Goal: Task Accomplishment & Management: Use online tool/utility

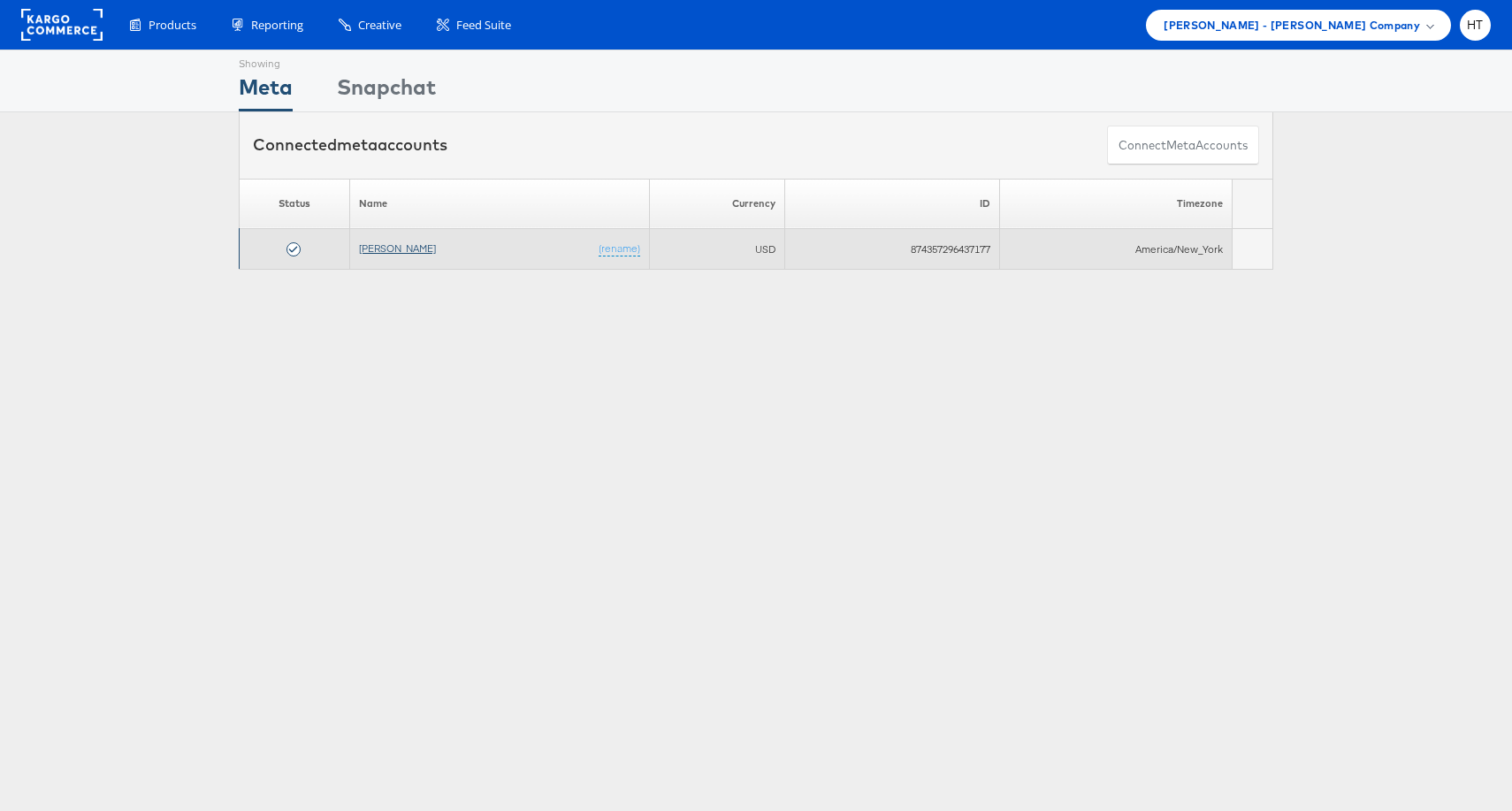
click at [391, 242] on link "[PERSON_NAME]" at bounding box center [397, 248] width 77 height 13
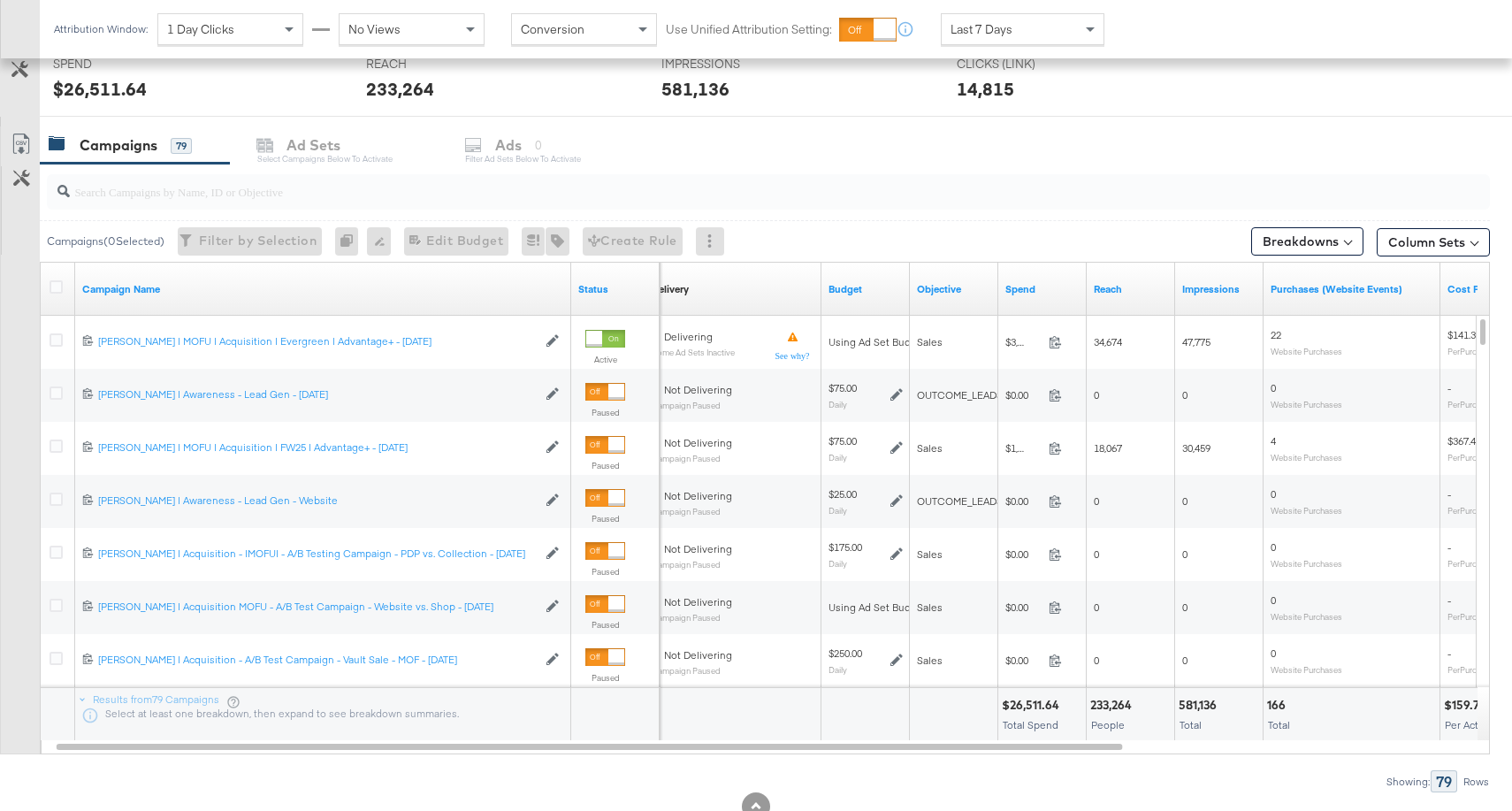
scroll to position [696, 0]
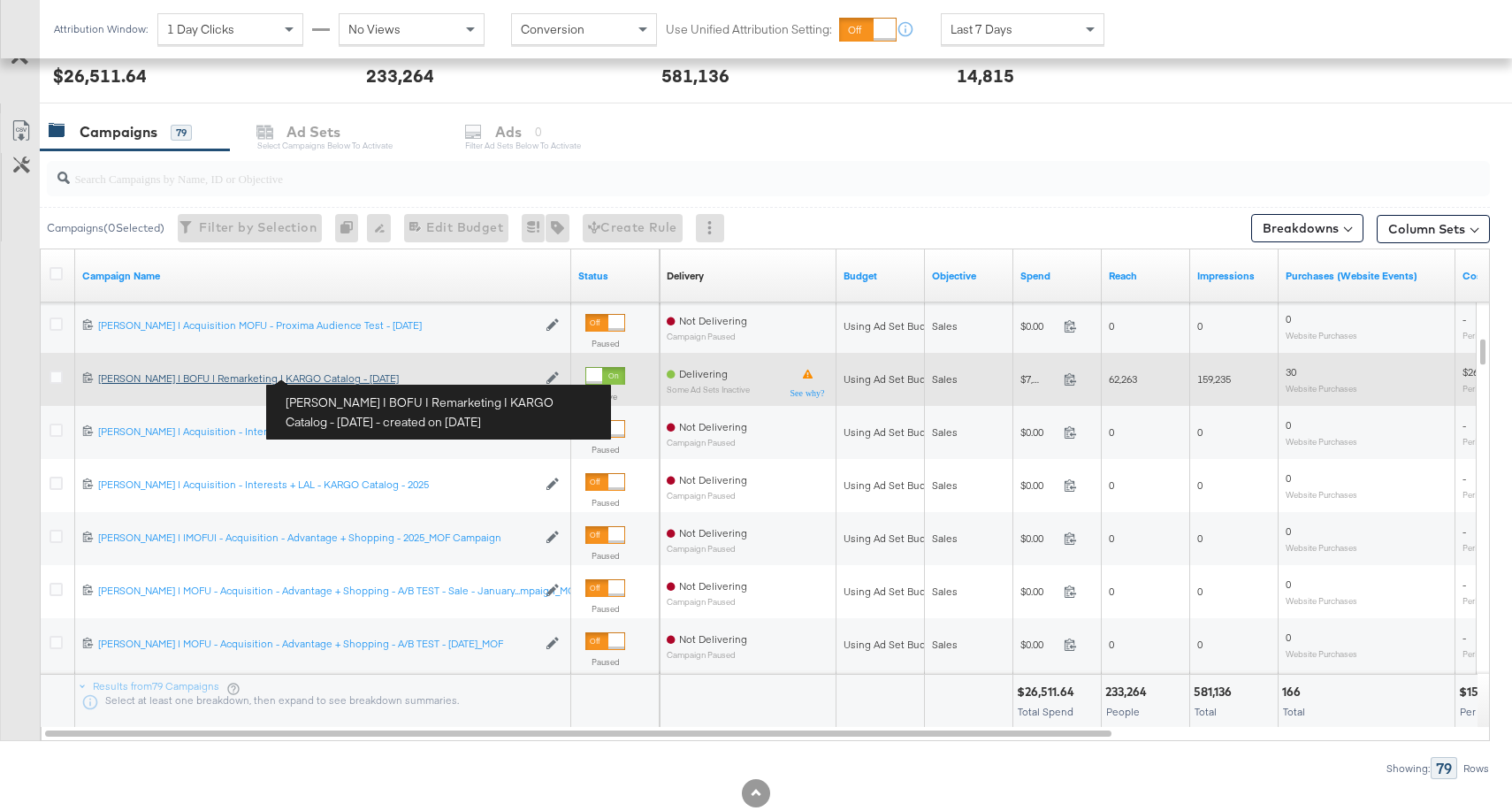
click at [332, 375] on div "Mason | BOFU | Remarketing | KARGO Catalog - March 2025 Mason | BOFU | Remarket…" at bounding box center [317, 378] width 439 height 14
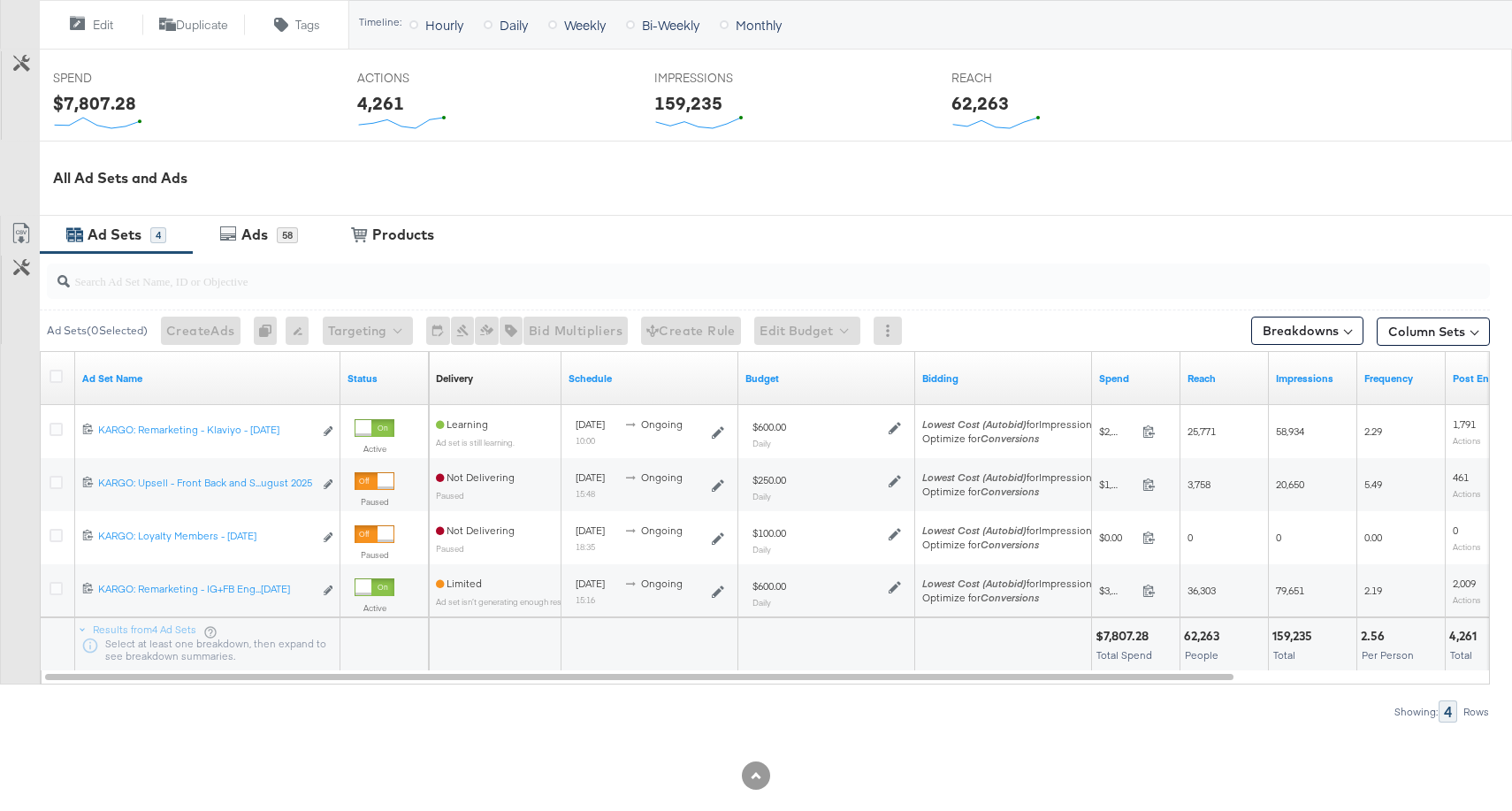
scroll to position [686, 0]
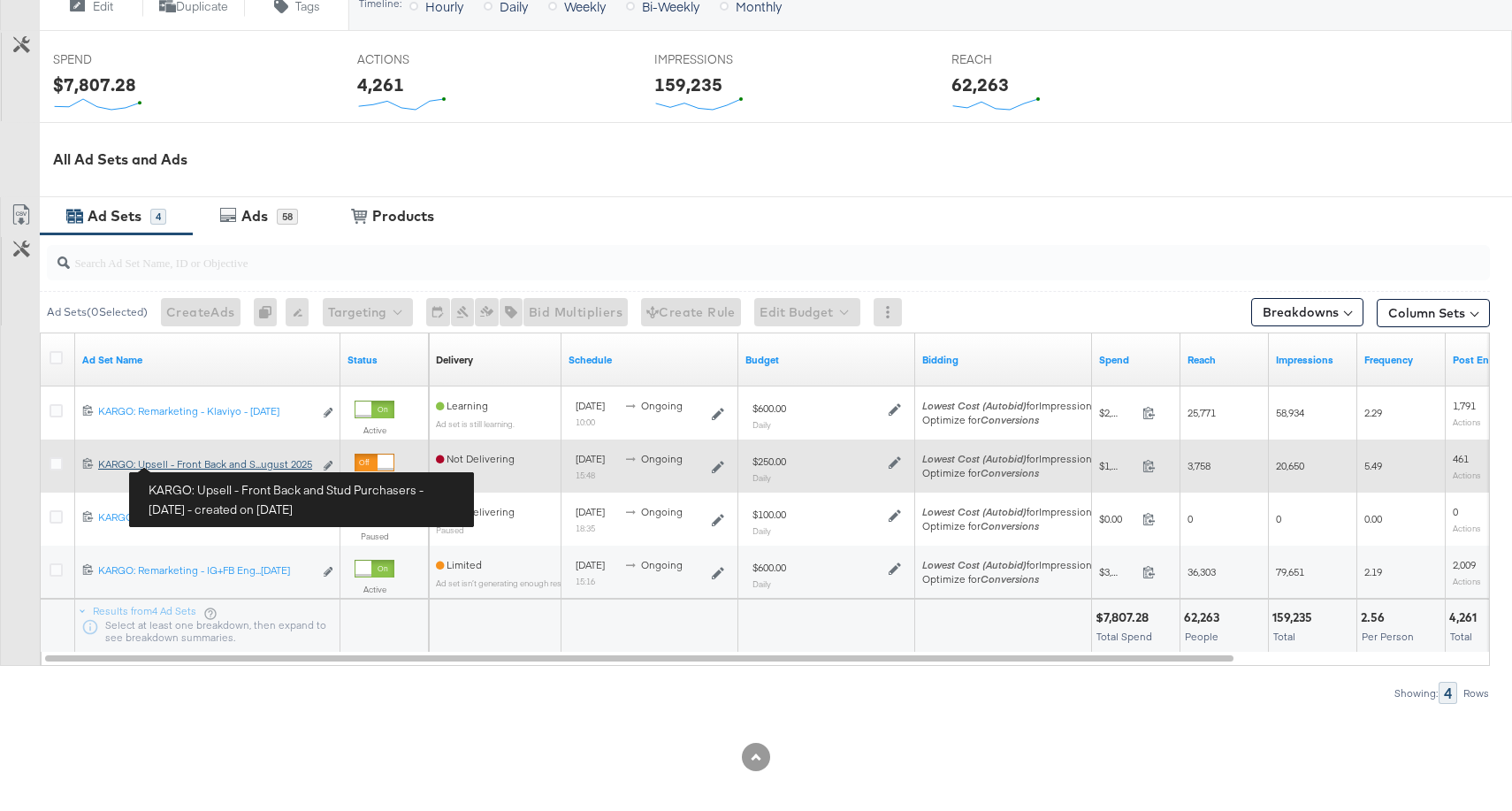
click at [194, 465] on div "KARGO: Upsell - Front Back and Stud Purchasers - August 2025 KARGO: Upsell - Fr…" at bounding box center [205, 463] width 215 height 14
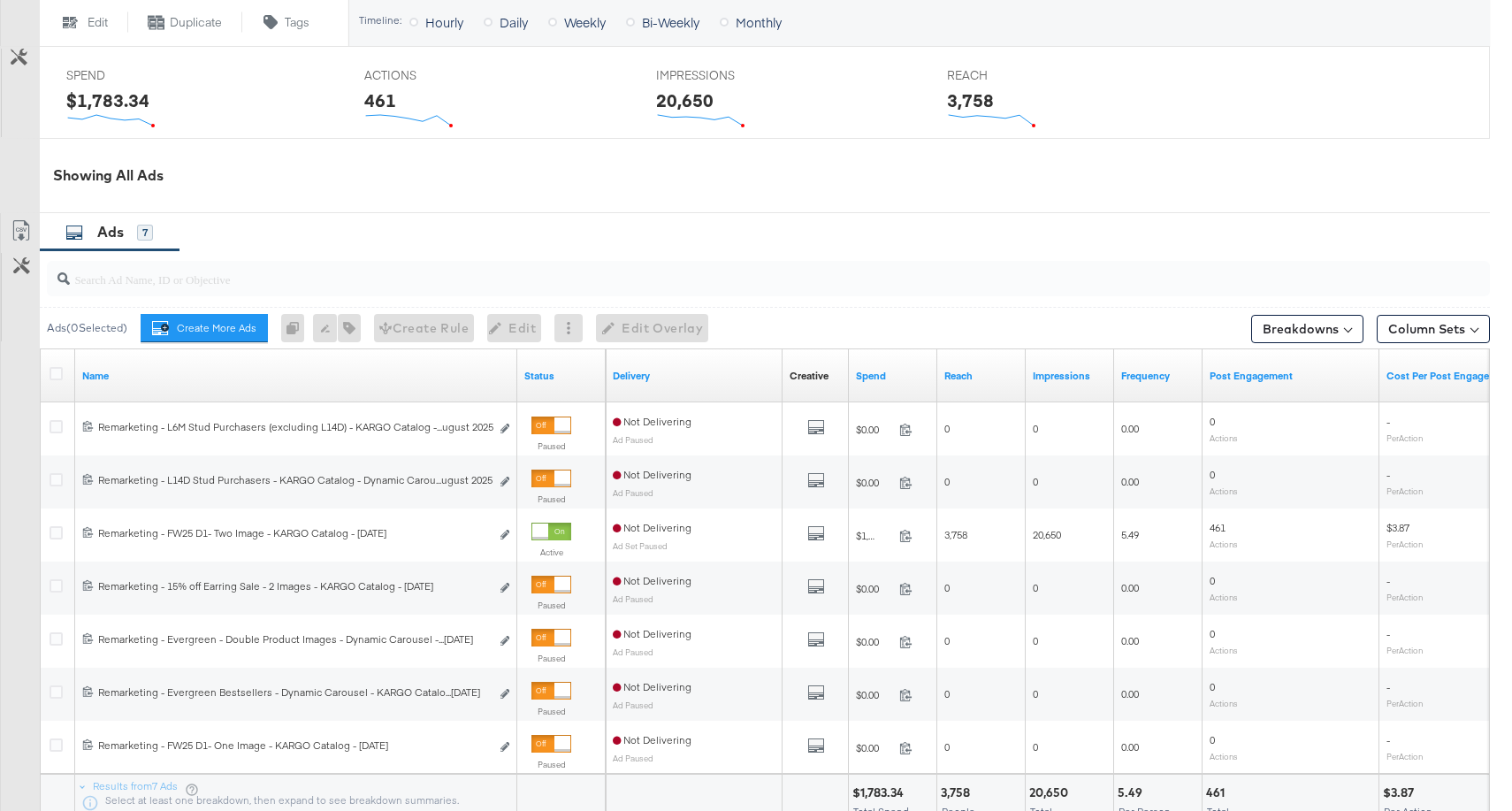
scroll to position [759, 0]
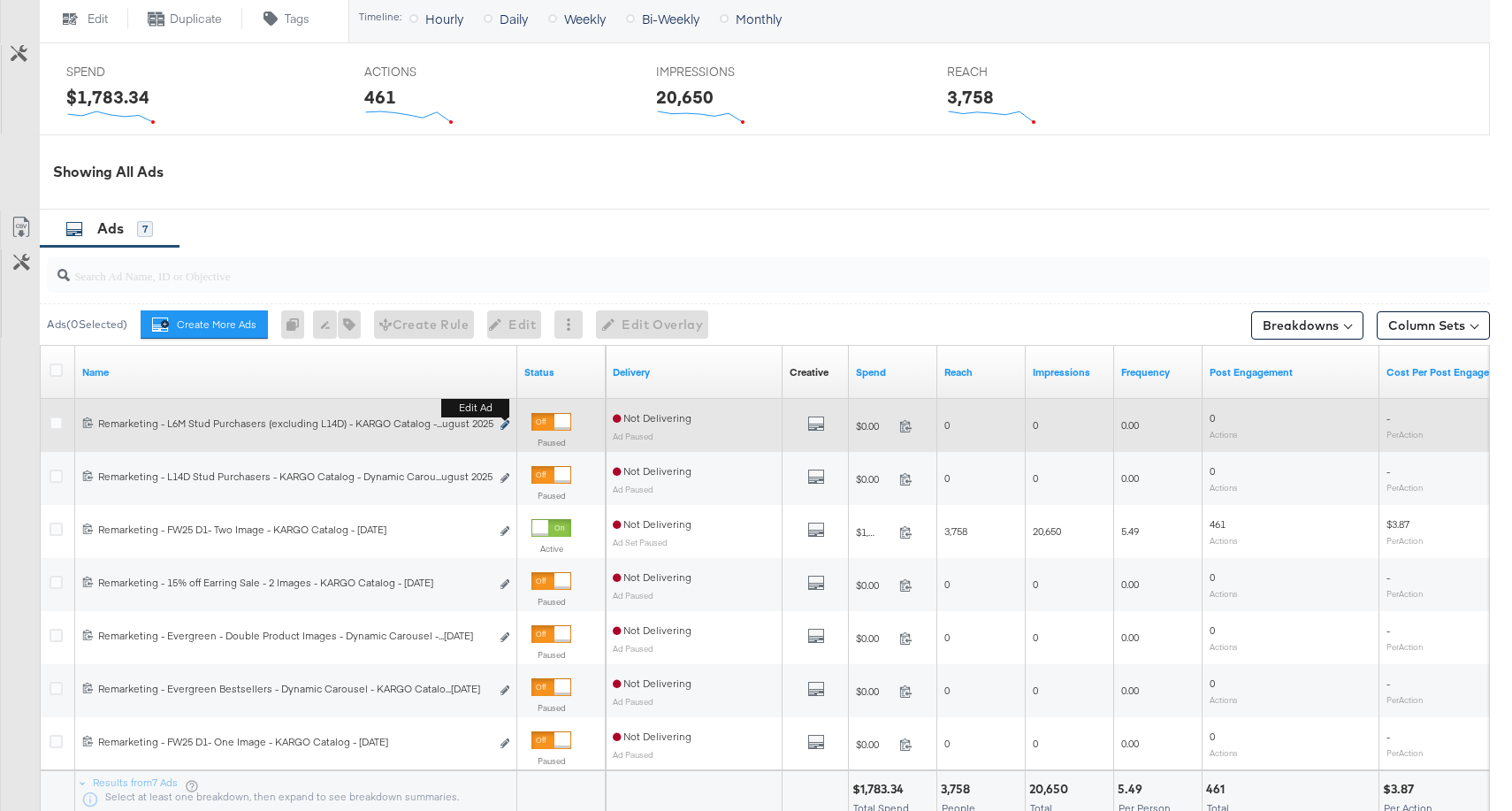
click at [507, 424] on icon "link" at bounding box center [504, 425] width 9 height 10
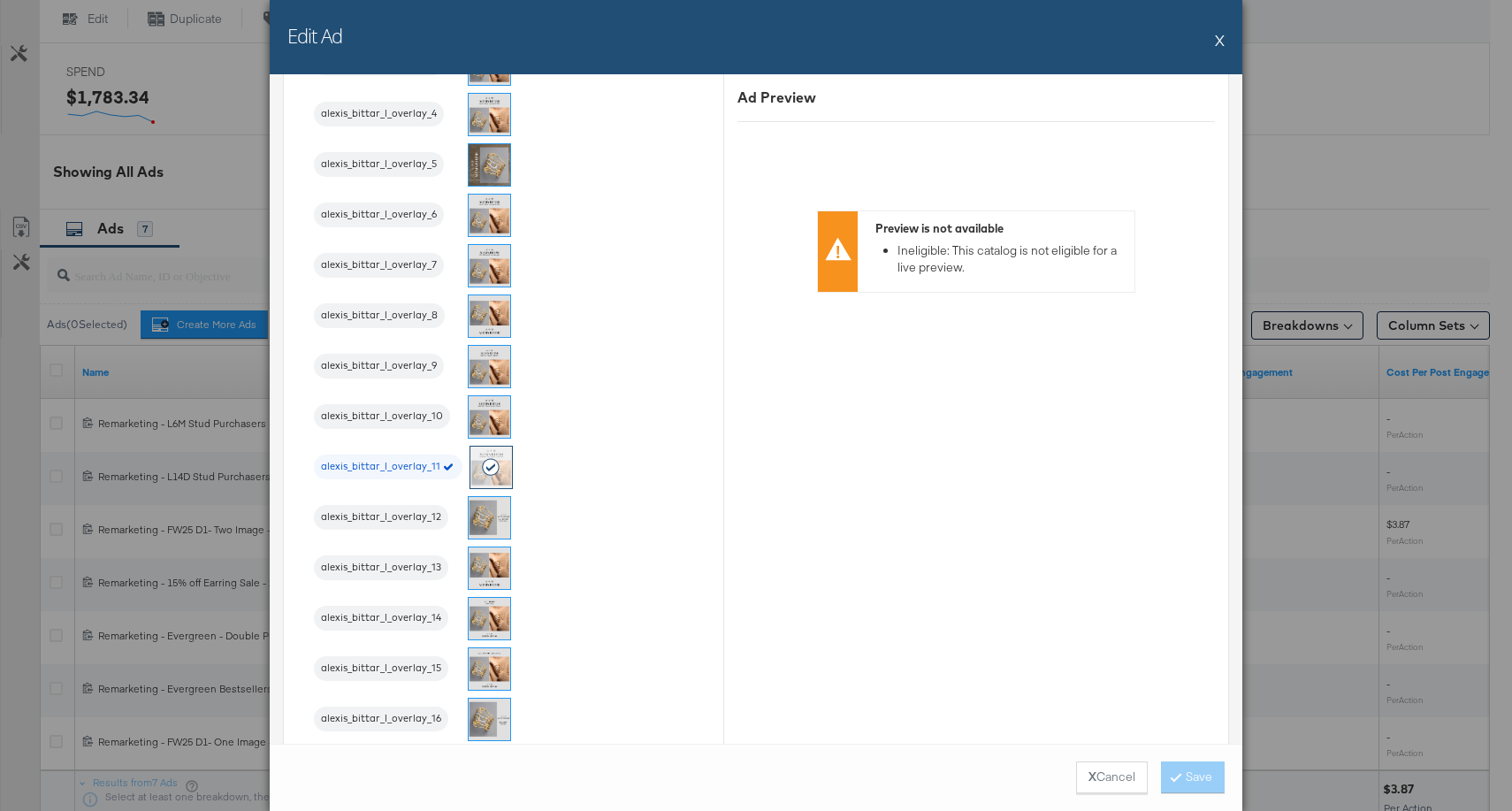
scroll to position [2131, 0]
click at [1226, 37] on div "Edit Ad X" at bounding box center [756, 37] width 973 height 74
click at [1222, 41] on button "X" at bounding box center [1220, 40] width 10 height 36
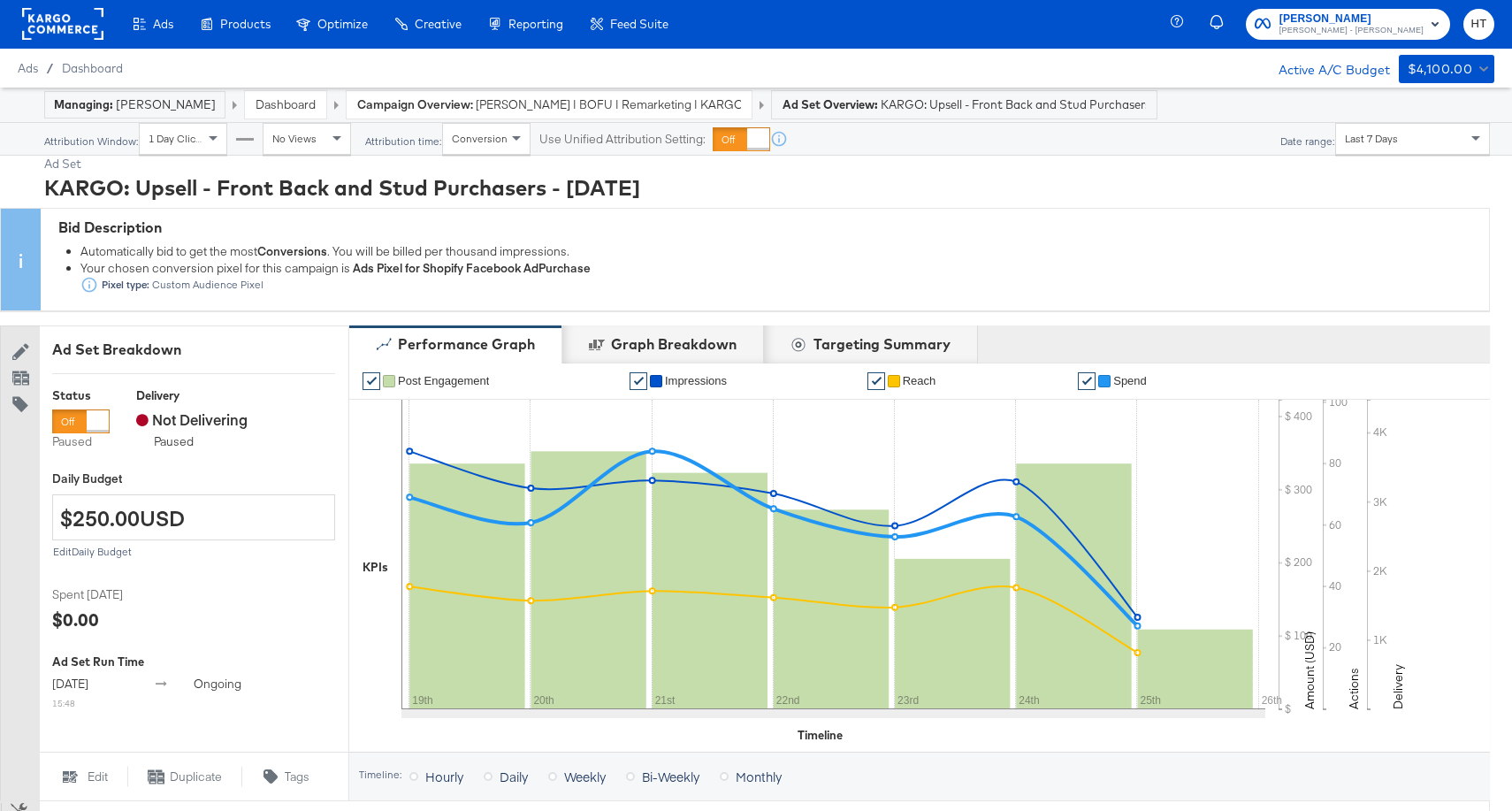
scroll to position [0, 0]
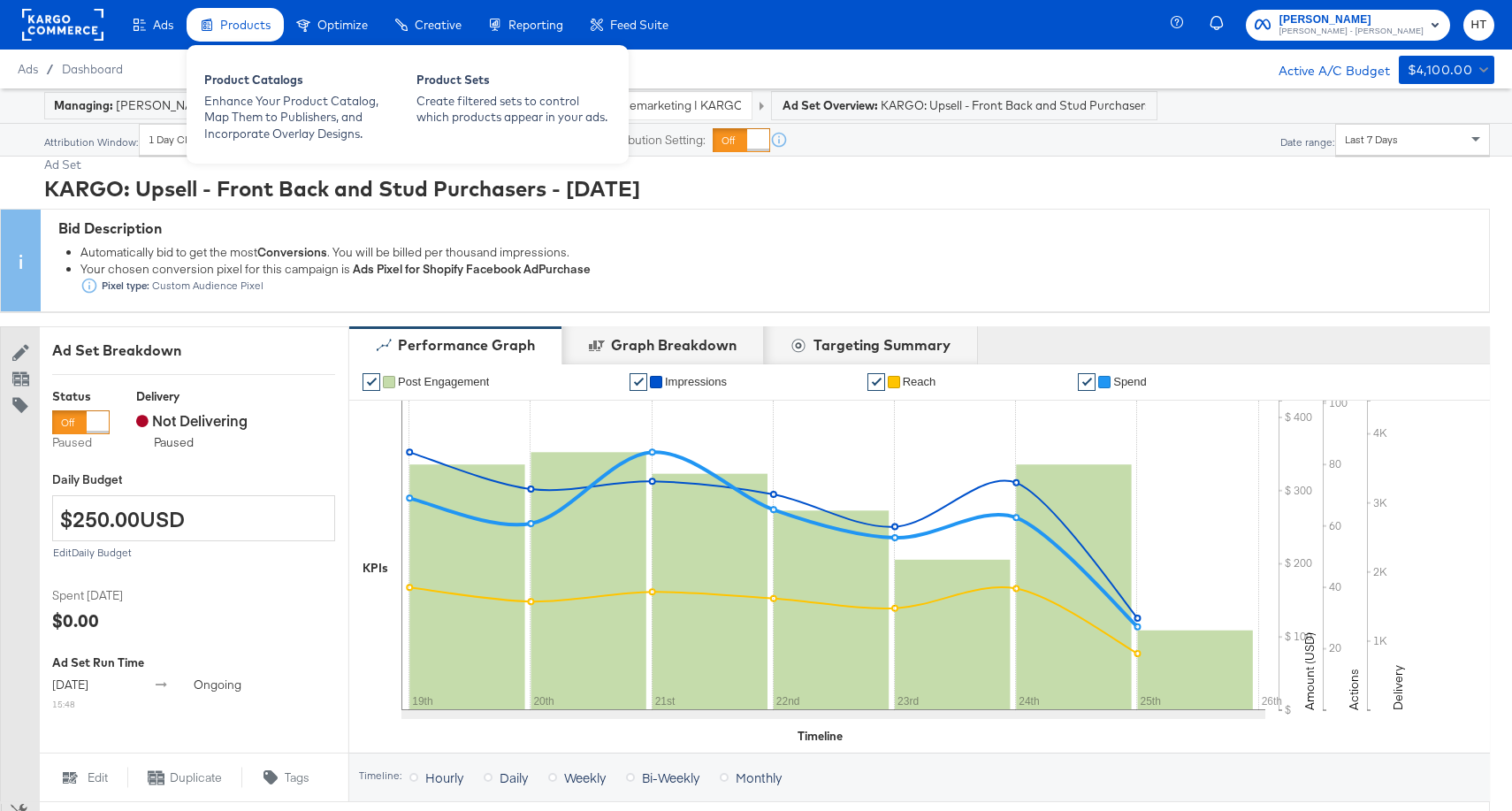
click at [242, 27] on span "Products" at bounding box center [245, 25] width 51 height 14
click at [259, 105] on div "Enhance Your Product Catalog, Map Them to Publishers, and Incorporate Overlay D…" at bounding box center [301, 118] width 194 height 50
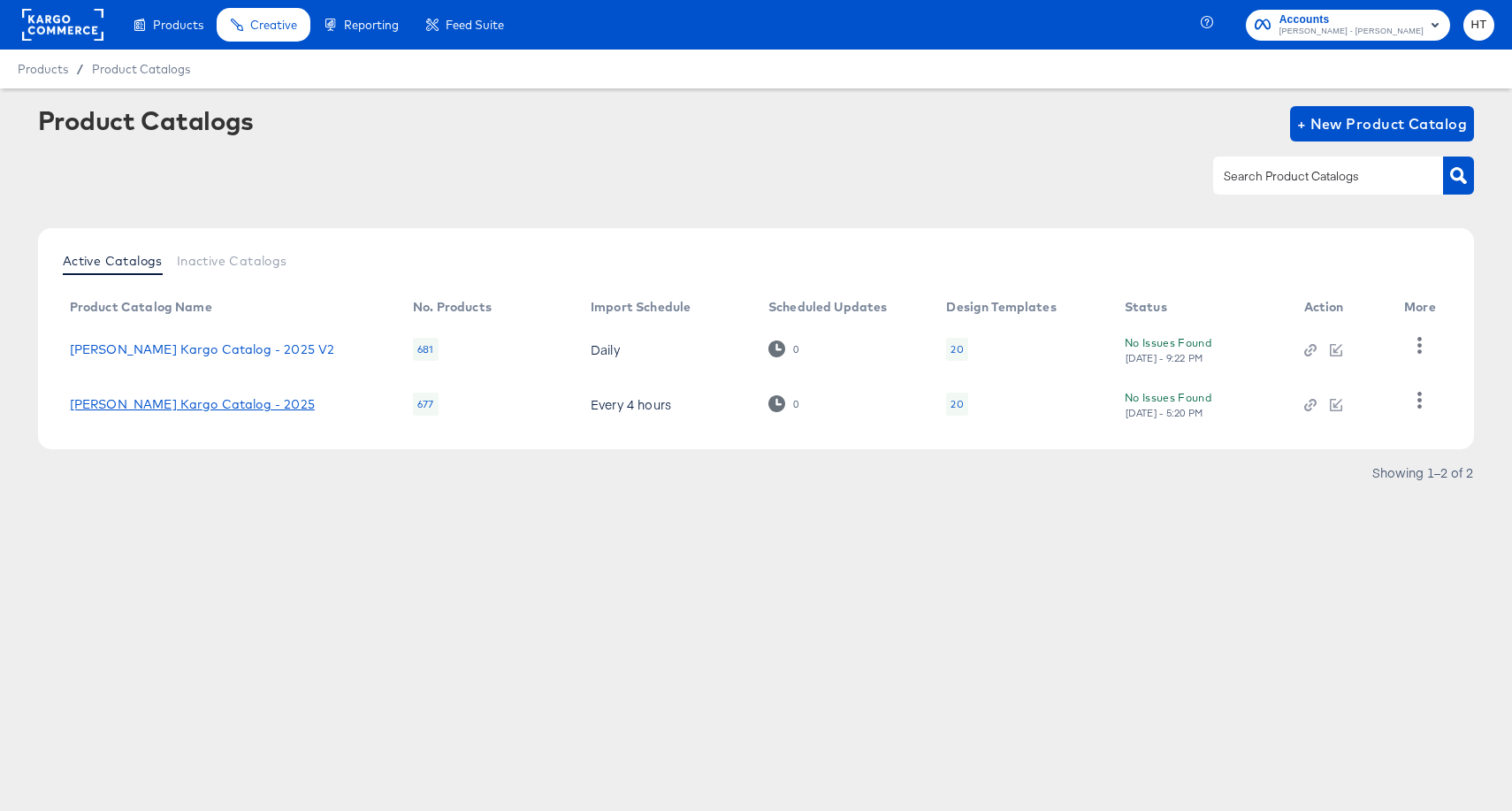
click at [193, 405] on link "Alexis Bittar Kargo Catalog - 2025" at bounding box center [192, 404] width 245 height 14
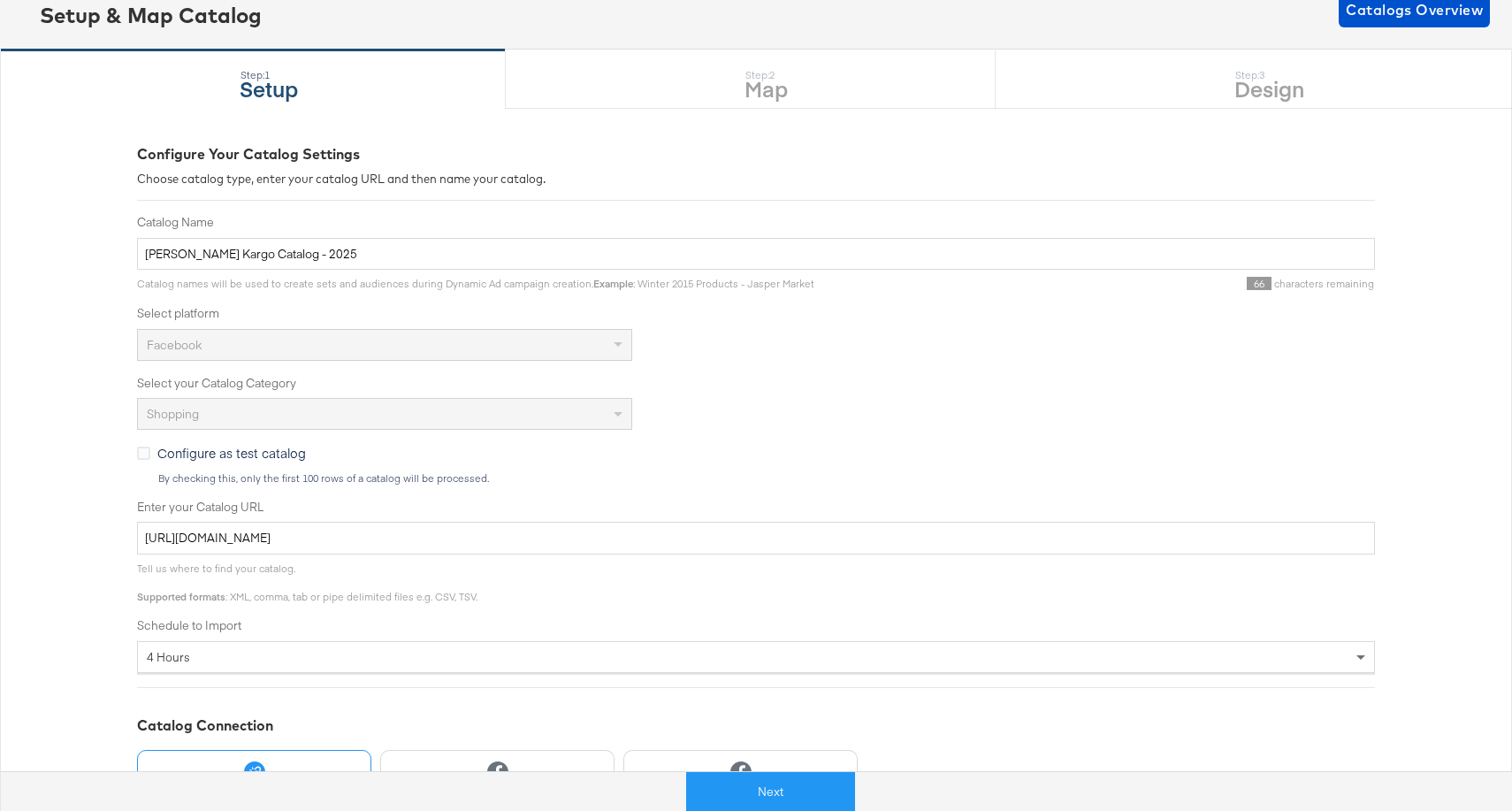
scroll to position [152, 0]
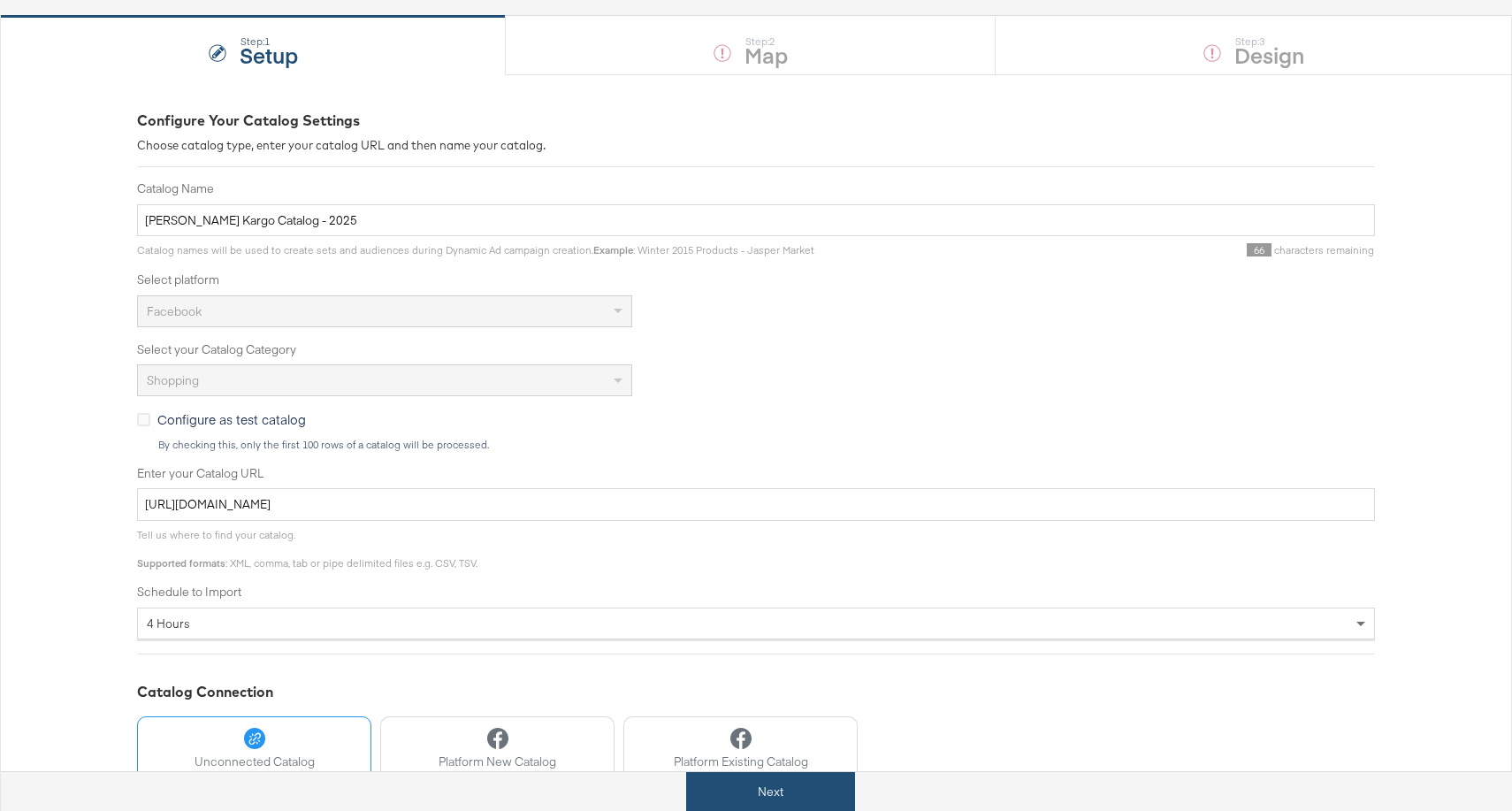
click at [734, 789] on button "Next" at bounding box center [771, 791] width 168 height 40
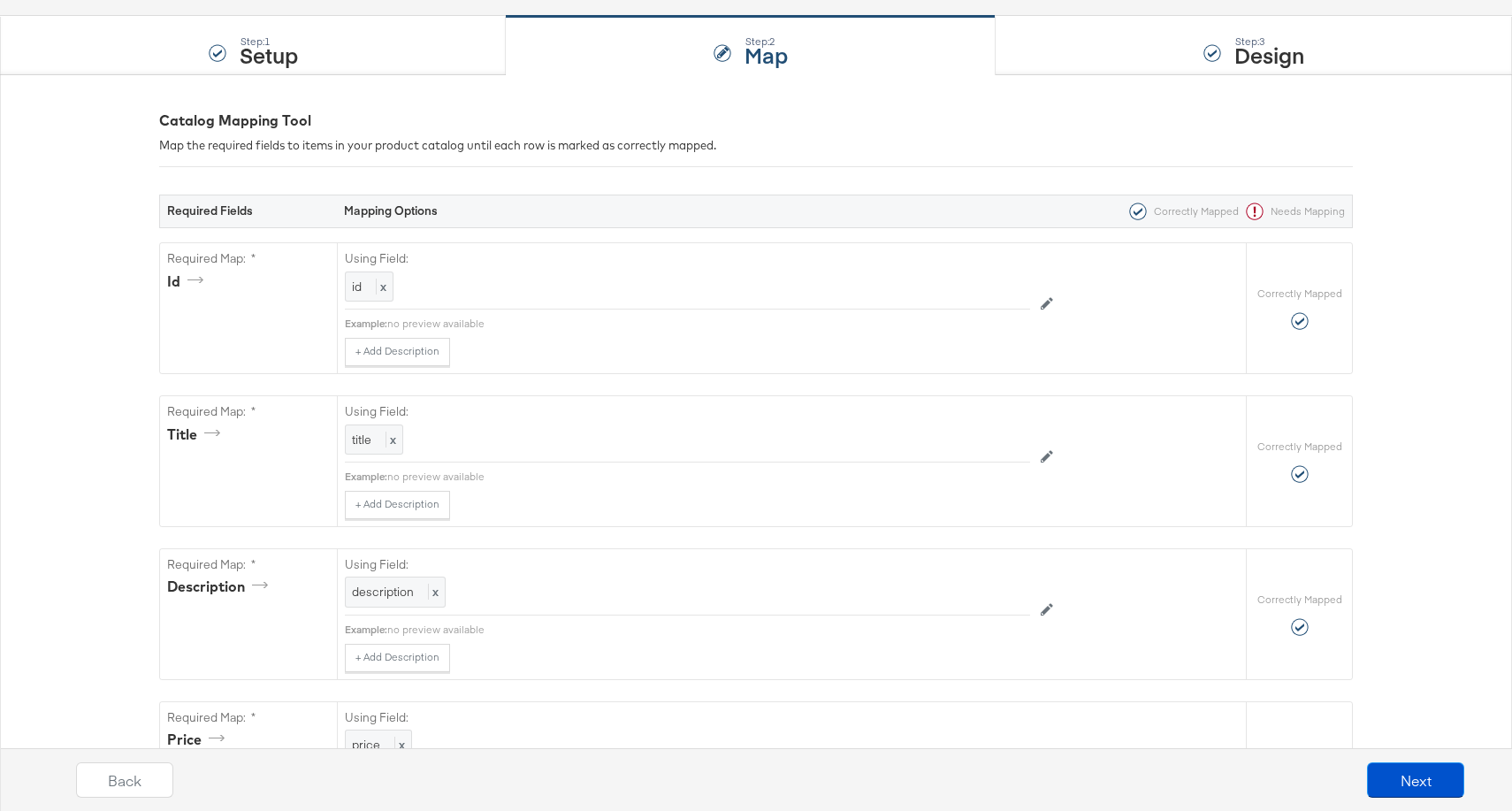
scroll to position [0, 0]
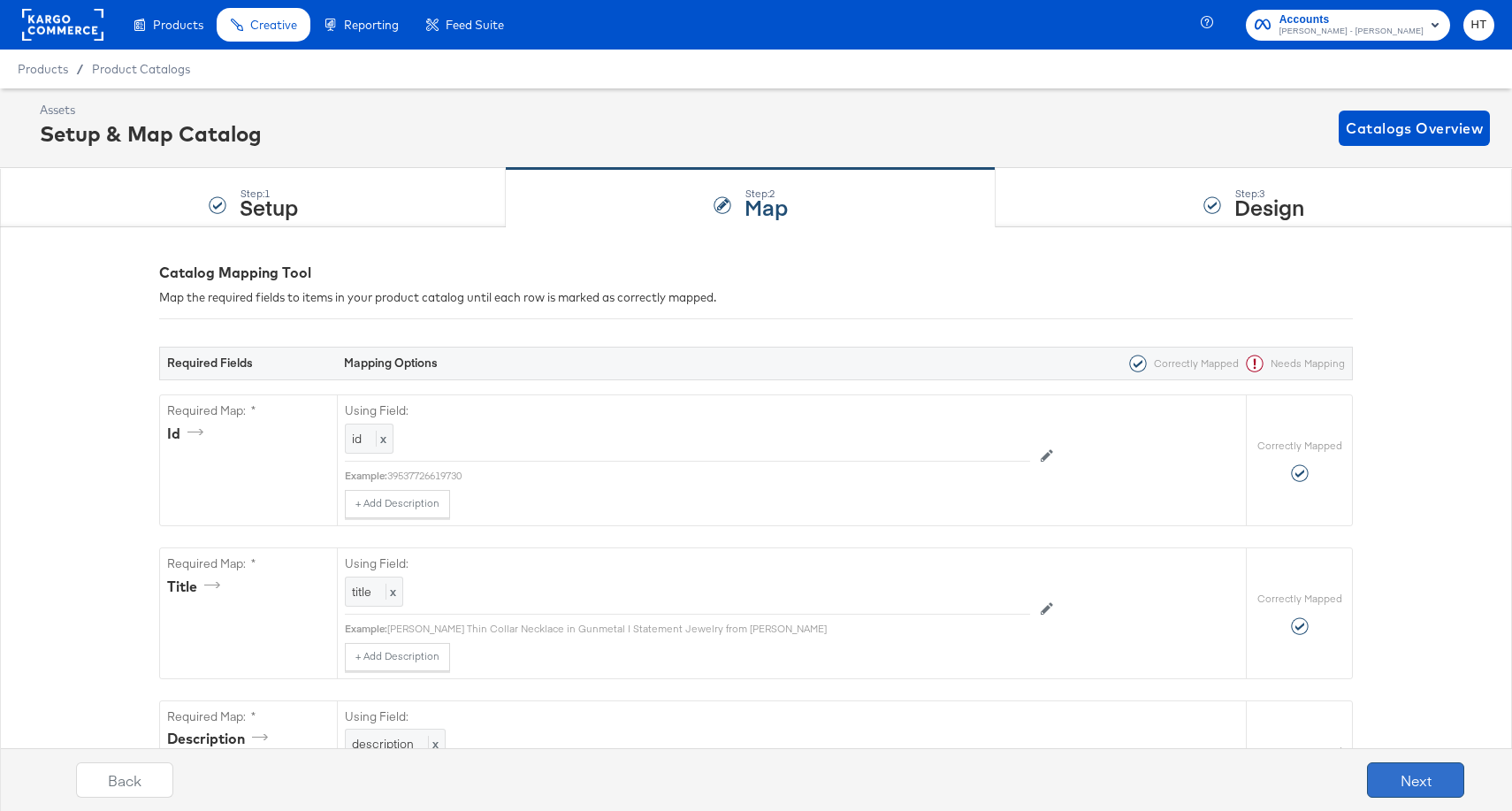
click at [1386, 771] on button "Next" at bounding box center [1416, 779] width 97 height 36
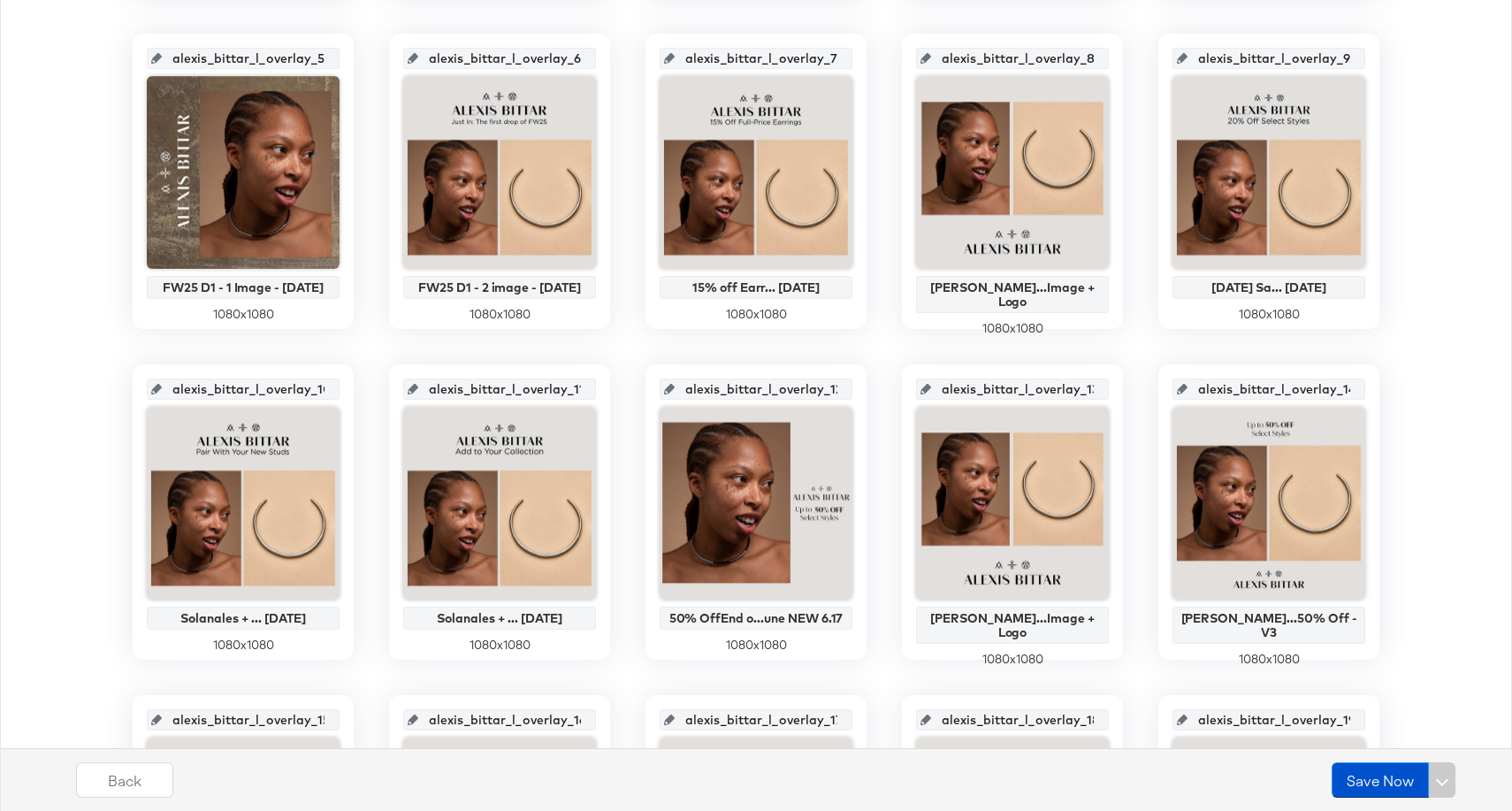
scroll to position [720, 0]
